Goal: Task Accomplishment & Management: Complete application form

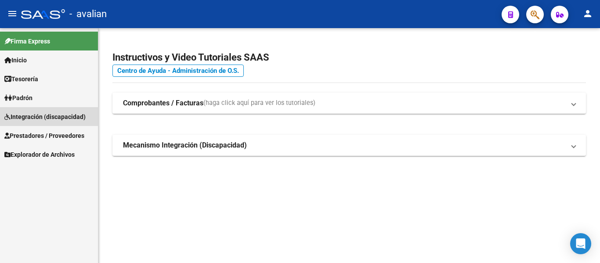
click at [43, 114] on span "Integración (discapacidad)" at bounding box center [44, 117] width 81 height 10
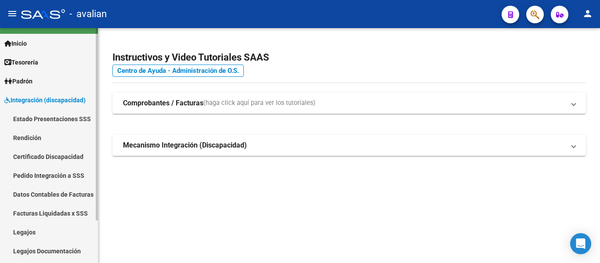
scroll to position [44, 0]
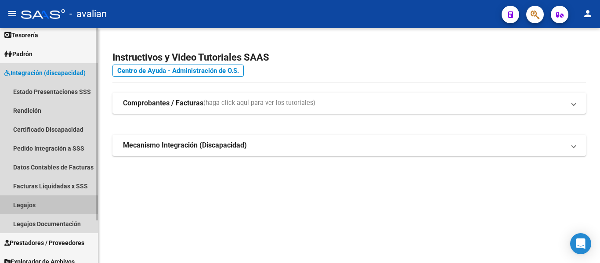
click at [32, 207] on link "Legajos" at bounding box center [49, 204] width 98 height 19
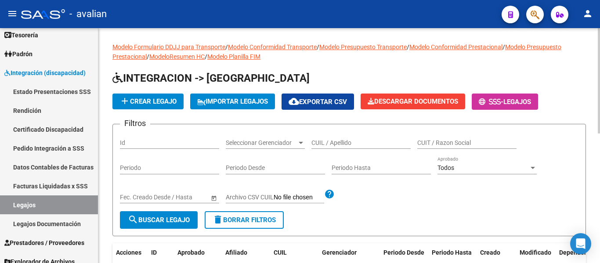
click at [338, 144] on input "CUIL / Apellido" at bounding box center [360, 142] width 99 height 7
paste input "27701309834"
type input "27701309834"
click at [161, 223] on span "search Buscar Legajo" at bounding box center [159, 220] width 62 height 8
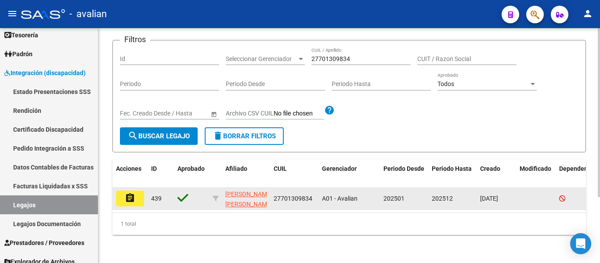
scroll to position [88, 0]
click at [134, 198] on mat-icon "assignment" at bounding box center [130, 198] width 11 height 11
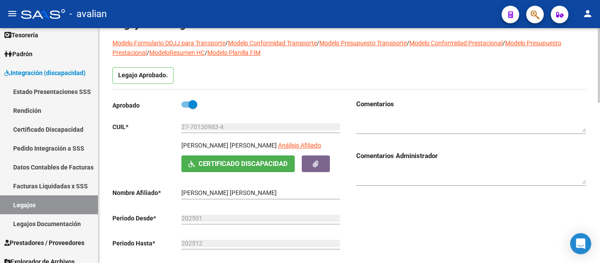
scroll to position [22, 0]
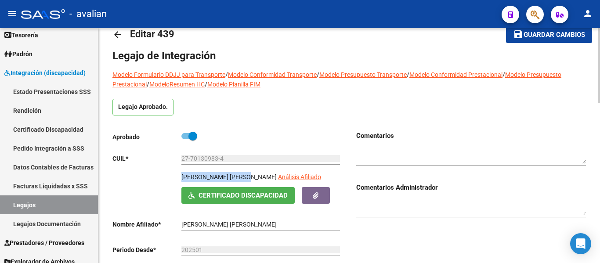
drag, startPoint x: 181, startPoint y: 177, endPoint x: 251, endPoint y: 180, distance: 70.3
click at [251, 180] on p "[PERSON_NAME] [PERSON_NAME]" at bounding box center [228, 177] width 95 height 10
copy p "[PERSON_NAME] [PERSON_NAME]"
click at [229, 179] on p "[PERSON_NAME] [PERSON_NAME]" at bounding box center [228, 177] width 95 height 10
drag, startPoint x: 235, startPoint y: 174, endPoint x: 181, endPoint y: 181, distance: 54.0
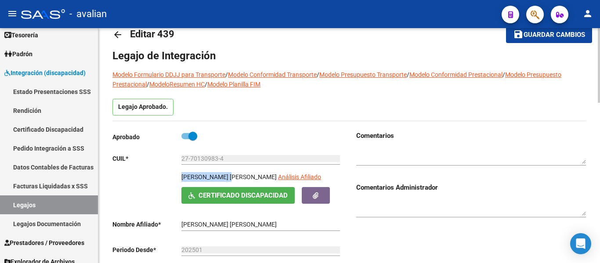
click at [181, 181] on p "[PERSON_NAME] [PERSON_NAME]" at bounding box center [228, 177] width 95 height 10
copy p "[PERSON_NAME]"
drag, startPoint x: 224, startPoint y: 159, endPoint x: 166, endPoint y: 162, distance: 57.6
click at [166, 162] on app-form-text-field "CUIL * 27-70130983-4 Ingresar CUIL" at bounding box center [226, 158] width 228 height 7
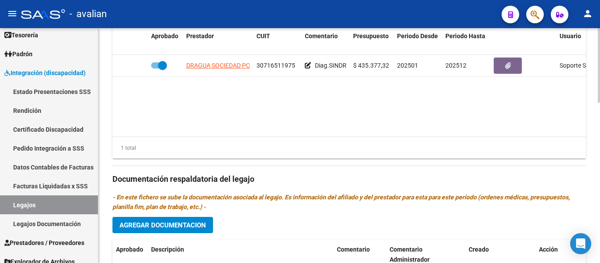
scroll to position [505, 0]
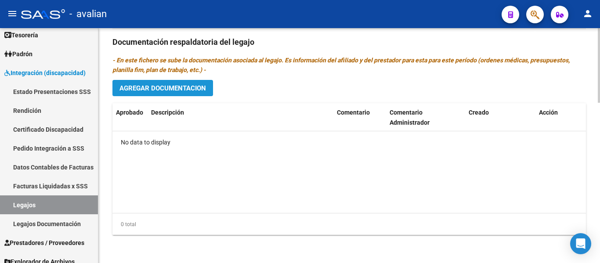
click at [142, 88] on span "Agregar Documentacion" at bounding box center [162, 88] width 87 height 8
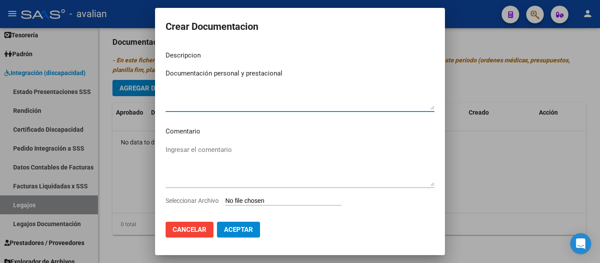
type textarea "Documentación personal y prestacional"
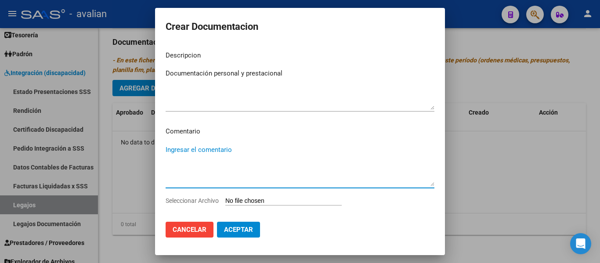
click at [206, 165] on textarea "Ingresar el comentario" at bounding box center [300, 165] width 269 height 41
paste textarea "Enero a diciembre: - Mód. de rehabilitación Intensivo: 3 ss semanales de kinesi…"
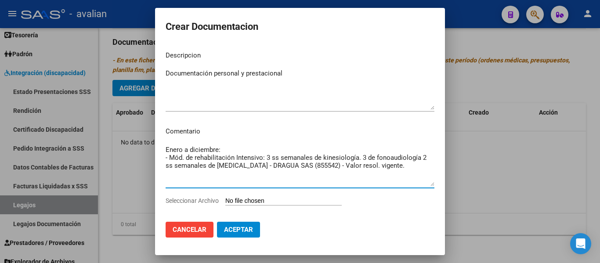
type textarea "Enero a diciembre: - Mód. de rehabilitación Intensivo: 3 ss semanales de kinesi…"
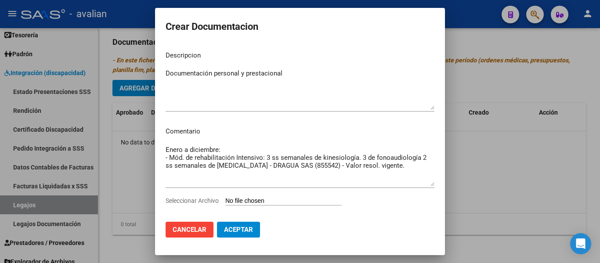
click at [246, 200] on input "Seleccionar Archivo" at bounding box center [283, 201] width 116 height 8
type input "C:\fakepath\MODULO INTEGRAL INTENSIVO.pdf"
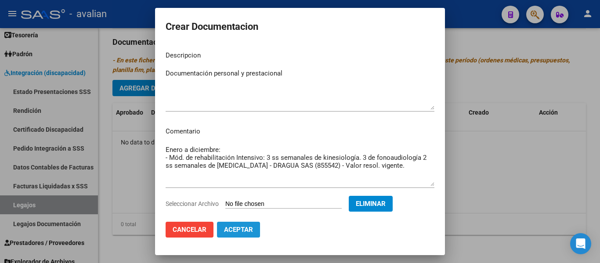
click at [237, 231] on span "Aceptar" at bounding box center [238, 230] width 29 height 8
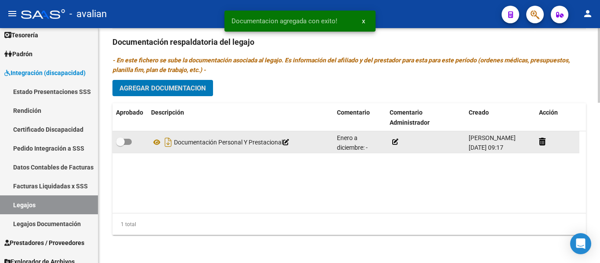
click at [129, 142] on span at bounding box center [124, 142] width 16 height 6
click at [120, 145] on input "checkbox" at bounding box center [120, 145] width 0 height 0
checkbox input "true"
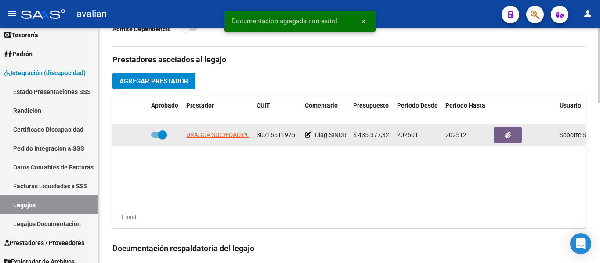
scroll to position [285, 0]
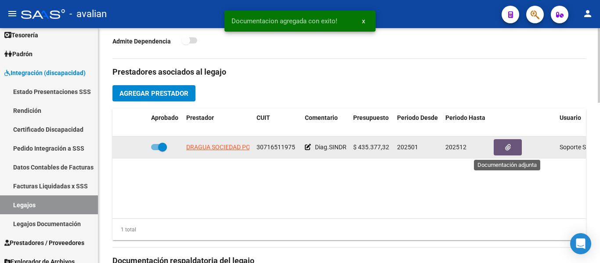
click at [512, 154] on button "button" at bounding box center [508, 147] width 28 height 16
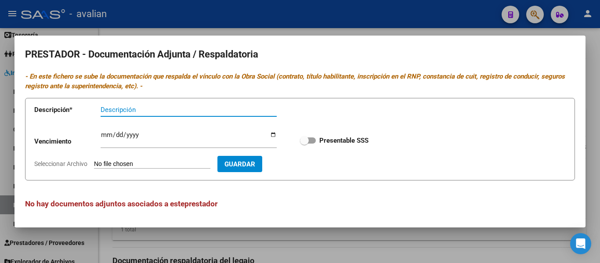
click at [119, 163] on input "Seleccionar Archivo" at bounding box center [152, 164] width 116 height 8
type input "C:\fakepath\CBU.jpg"
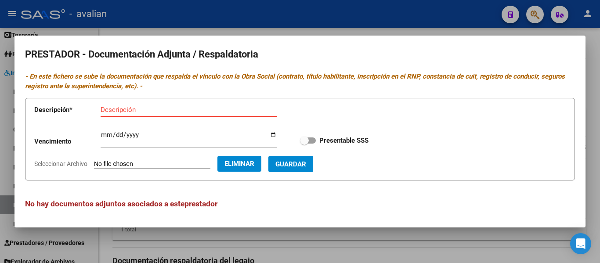
click at [125, 110] on input "Descripción" at bounding box center [189, 110] width 176 height 8
type input "CBU"
click at [306, 163] on span "Guardar" at bounding box center [290, 164] width 31 height 8
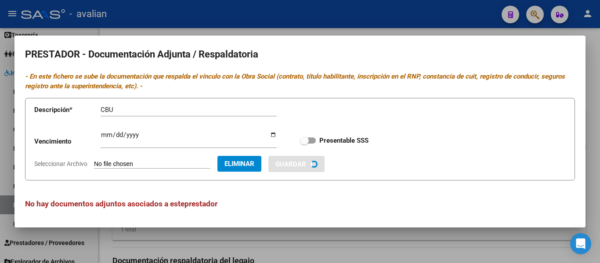
checkbox input "true"
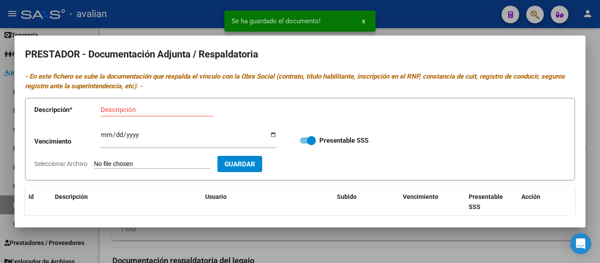
click at [125, 163] on input "Seleccionar Archivo" at bounding box center [152, 164] width 116 height 8
type input "C:\fakepath\MODULO INTEGRAL INTENSIVO-20-24.pdf"
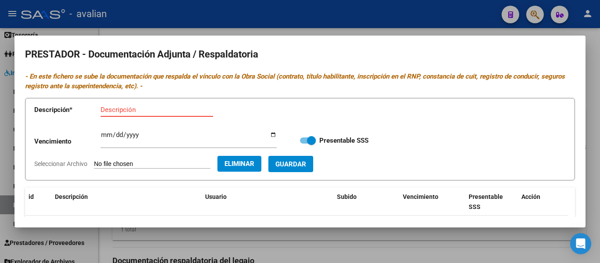
click at [129, 110] on input "Descripción" at bounding box center [157, 110] width 112 height 8
type input "Categorización"
click at [300, 163] on span "Guardar" at bounding box center [290, 164] width 31 height 8
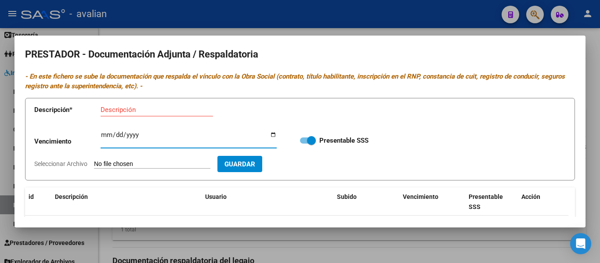
click at [102, 136] on input "Ingresar vencimiento" at bounding box center [189, 138] width 176 height 14
type input "[DATE]"
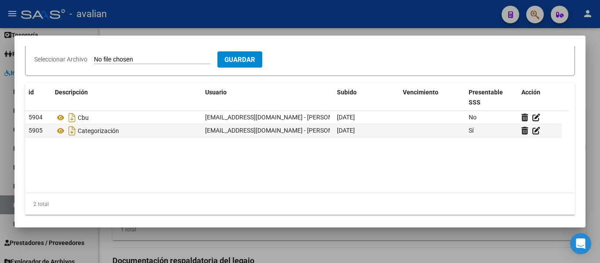
scroll to position [109, 0]
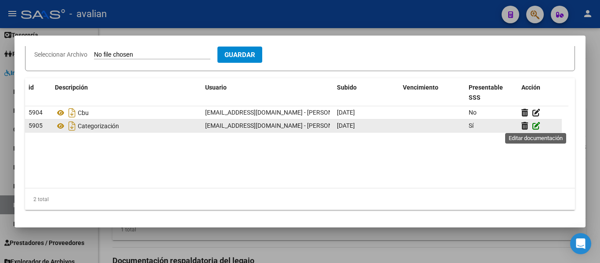
click at [535, 123] on icon at bounding box center [536, 126] width 8 height 8
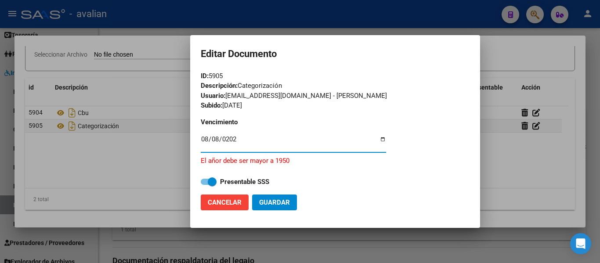
type input "[DATE]"
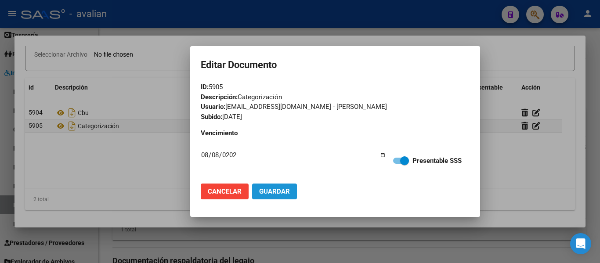
click at [279, 192] on span "Guardar" at bounding box center [274, 192] width 31 height 8
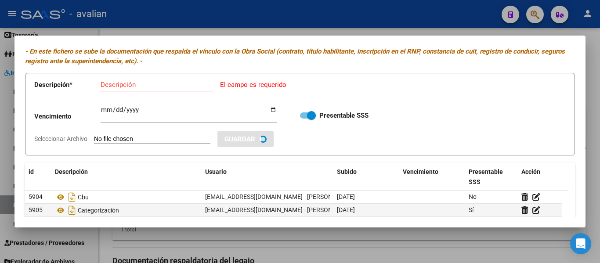
scroll to position [22, 0]
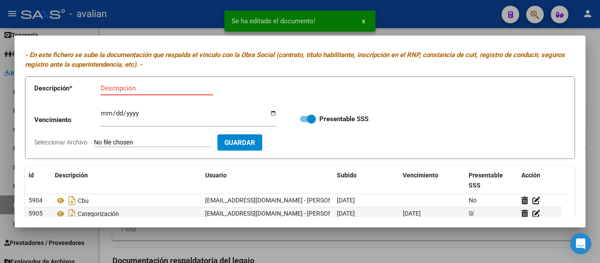
click at [144, 88] on input "Descripción" at bounding box center [157, 88] width 112 height 8
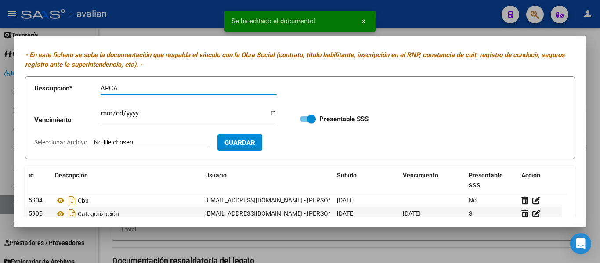
type input "ARCA"
click at [138, 137] on form "Descripción * ARCA Descripción Vencimiento Ingresar vencimiento Presentable SSS…" at bounding box center [300, 117] width 550 height 83
click at [138, 141] on input "Seleccionar Archivo" at bounding box center [152, 143] width 116 height 8
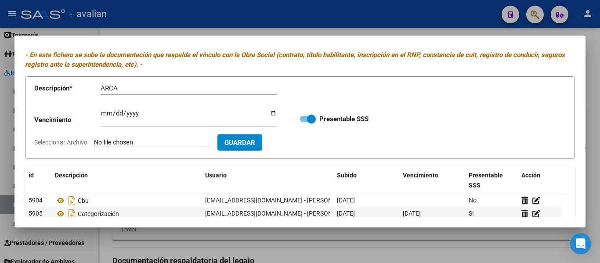
type input "C:\fakepath\ARCA.jpg"
click at [306, 148] on button "Guardar" at bounding box center [290, 142] width 45 height 16
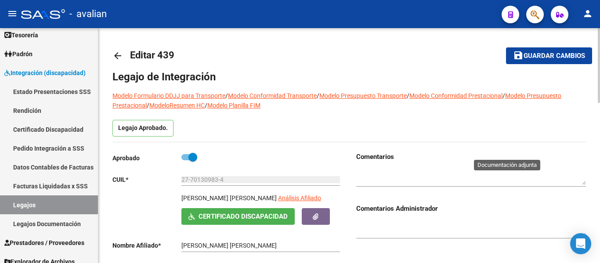
scroll to position [0, 0]
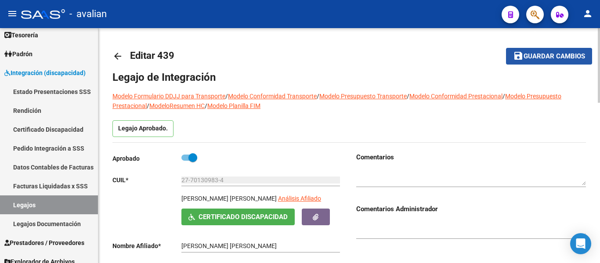
click at [531, 60] on span "Guardar cambios" at bounding box center [554, 57] width 61 height 8
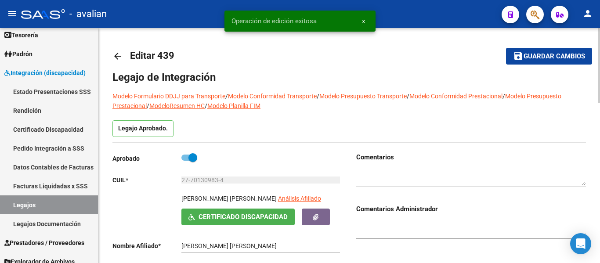
click at [114, 56] on mat-icon "arrow_back" at bounding box center [117, 56] width 11 height 11
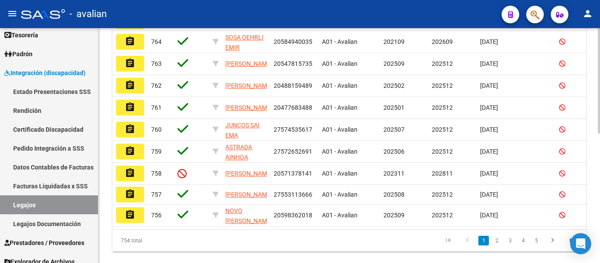
scroll to position [264, 0]
